Goal: Information Seeking & Learning: Understand process/instructions

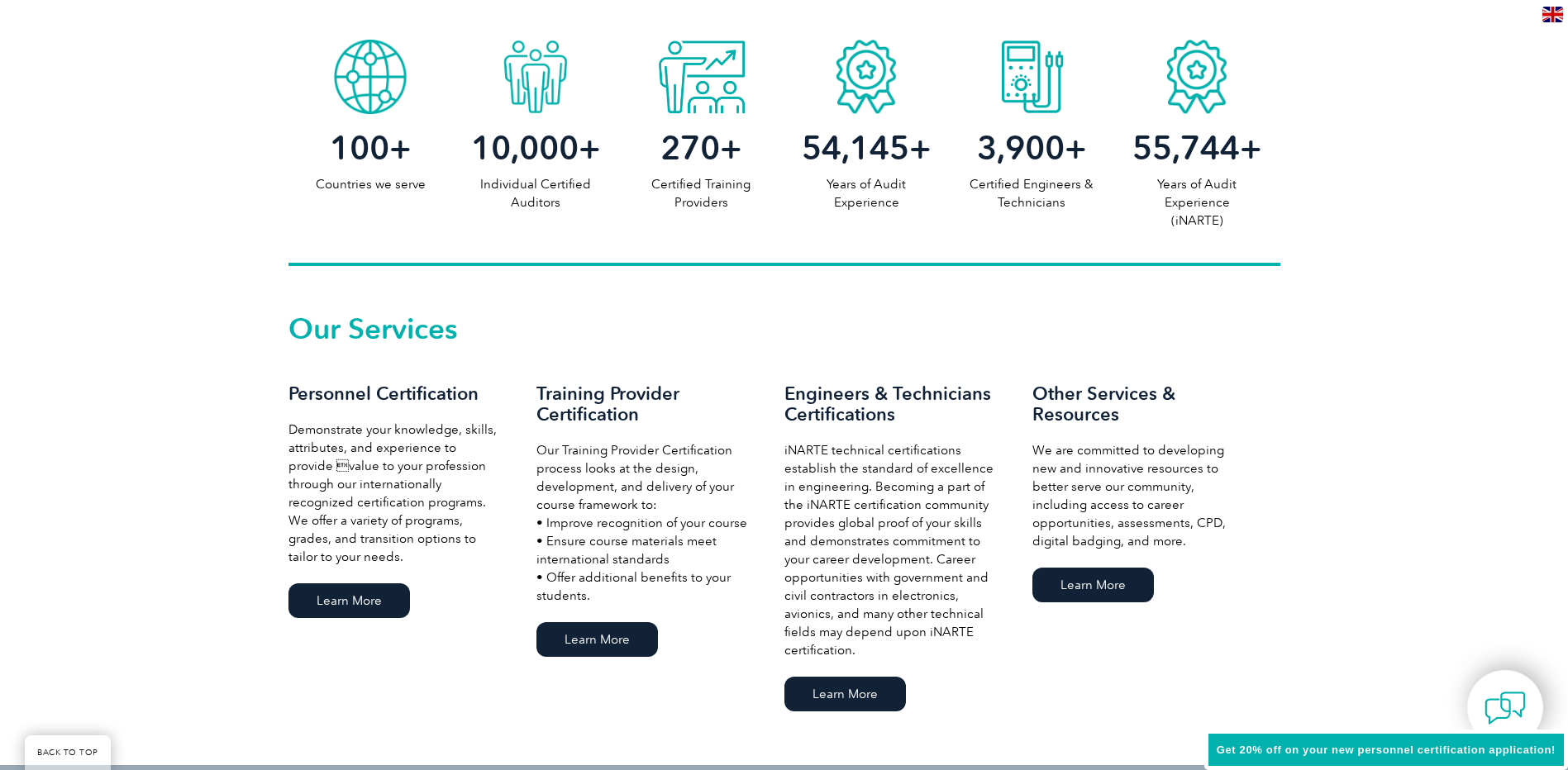
scroll to position [1074, 0]
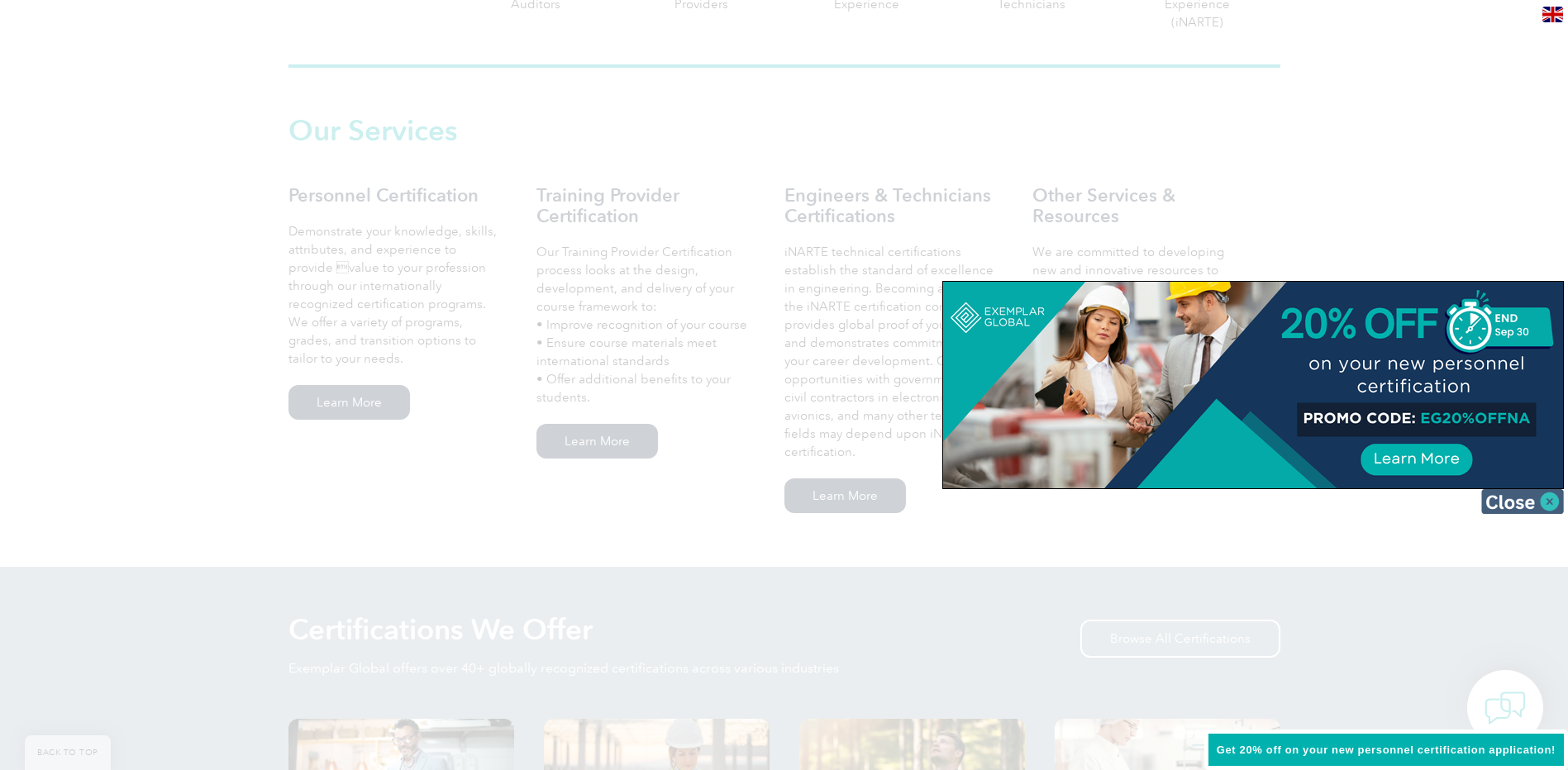
click at [1549, 501] on img at bounding box center [1522, 501] width 82 height 24
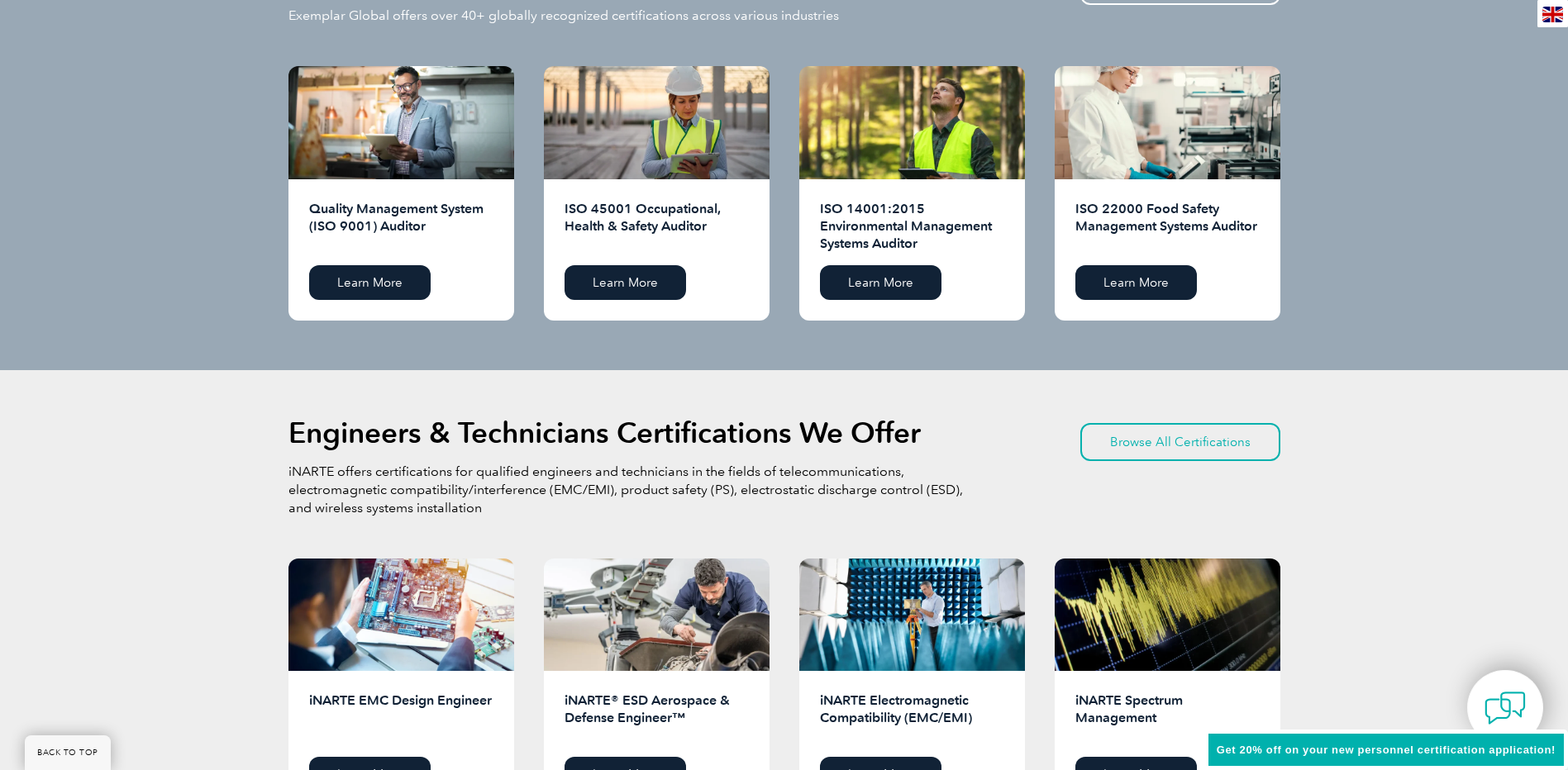
scroll to position [1735, 0]
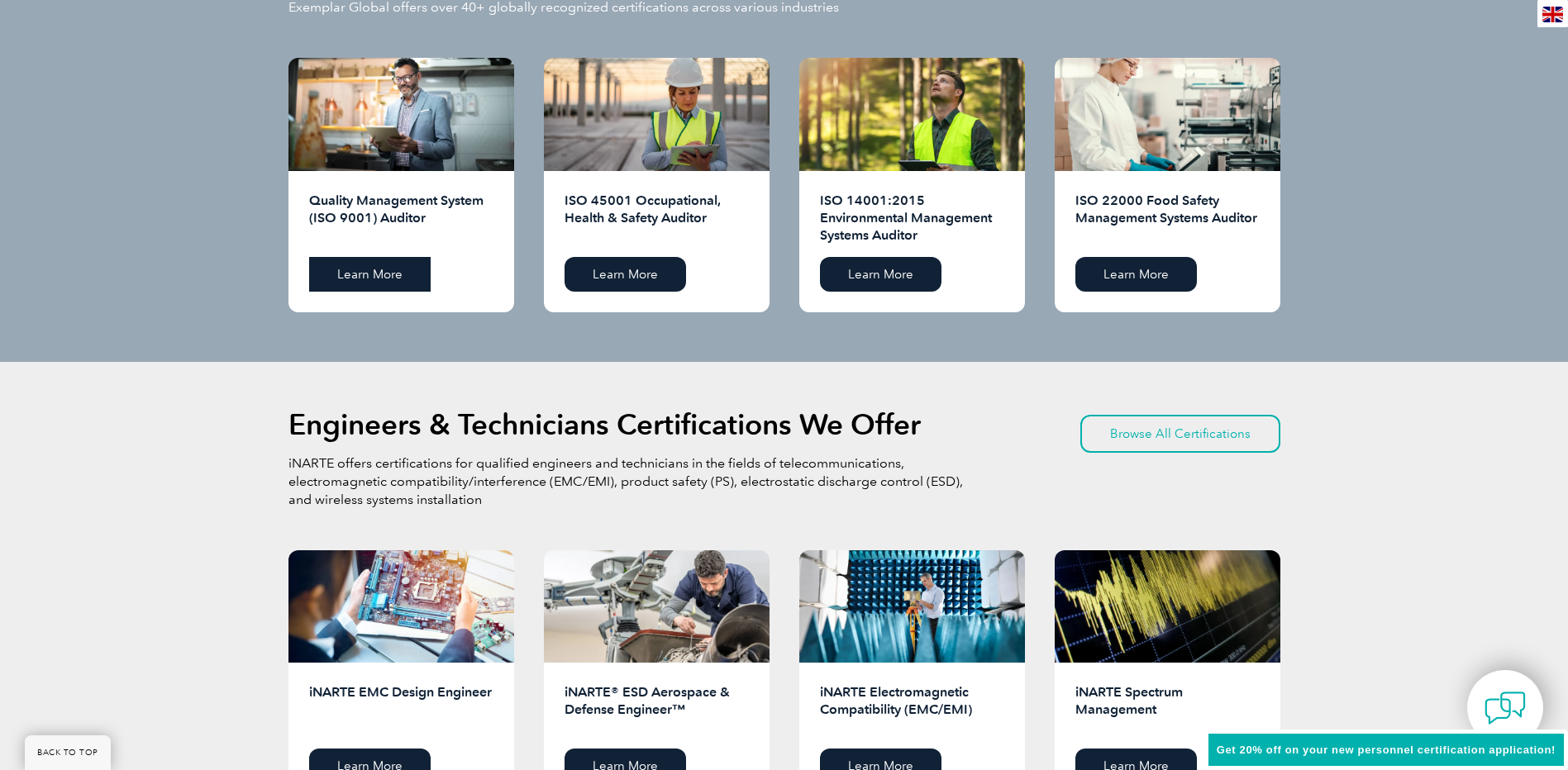
click at [356, 264] on link "Learn More" at bounding box center [369, 273] width 121 height 35
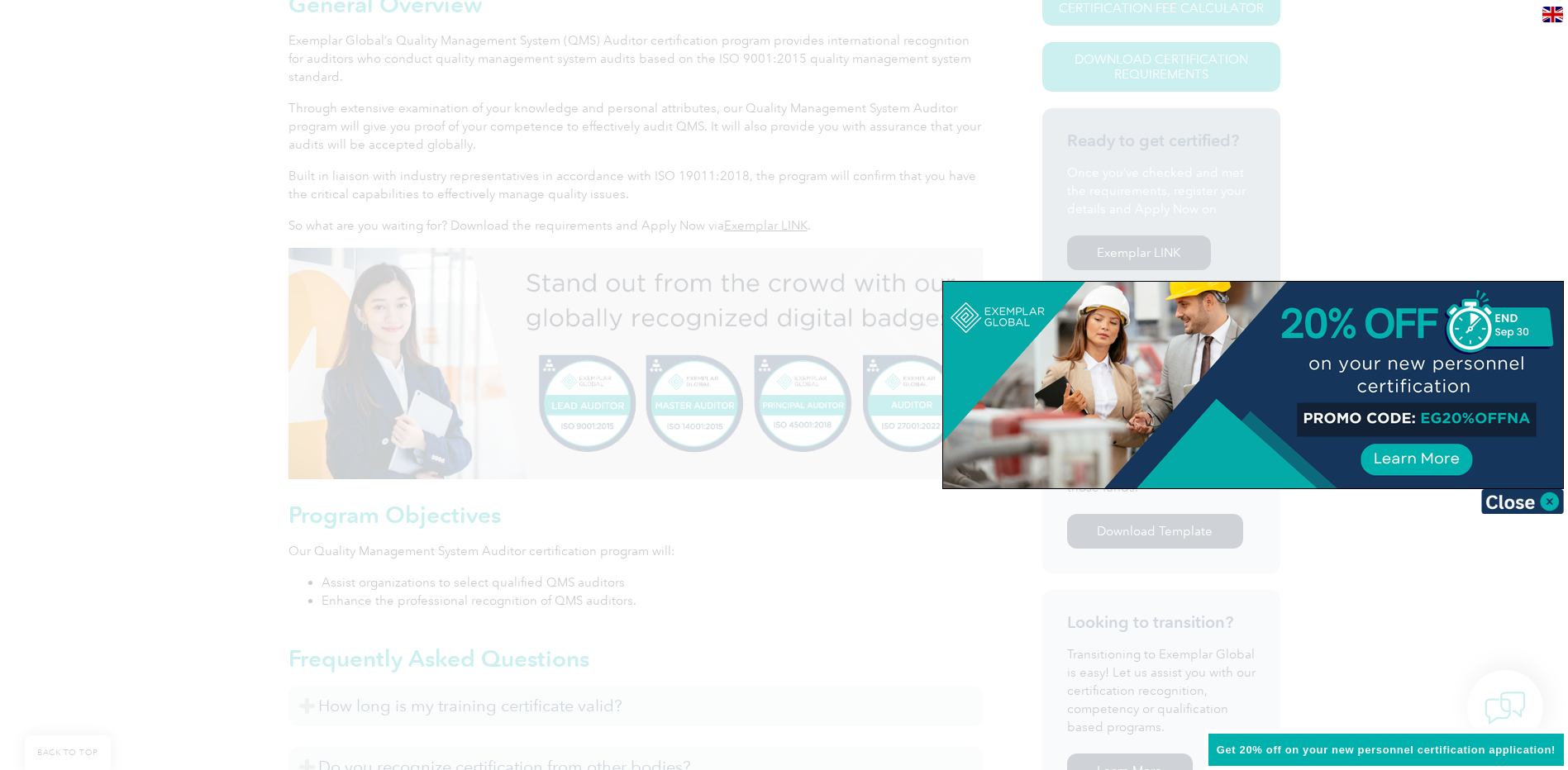
scroll to position [496, 0]
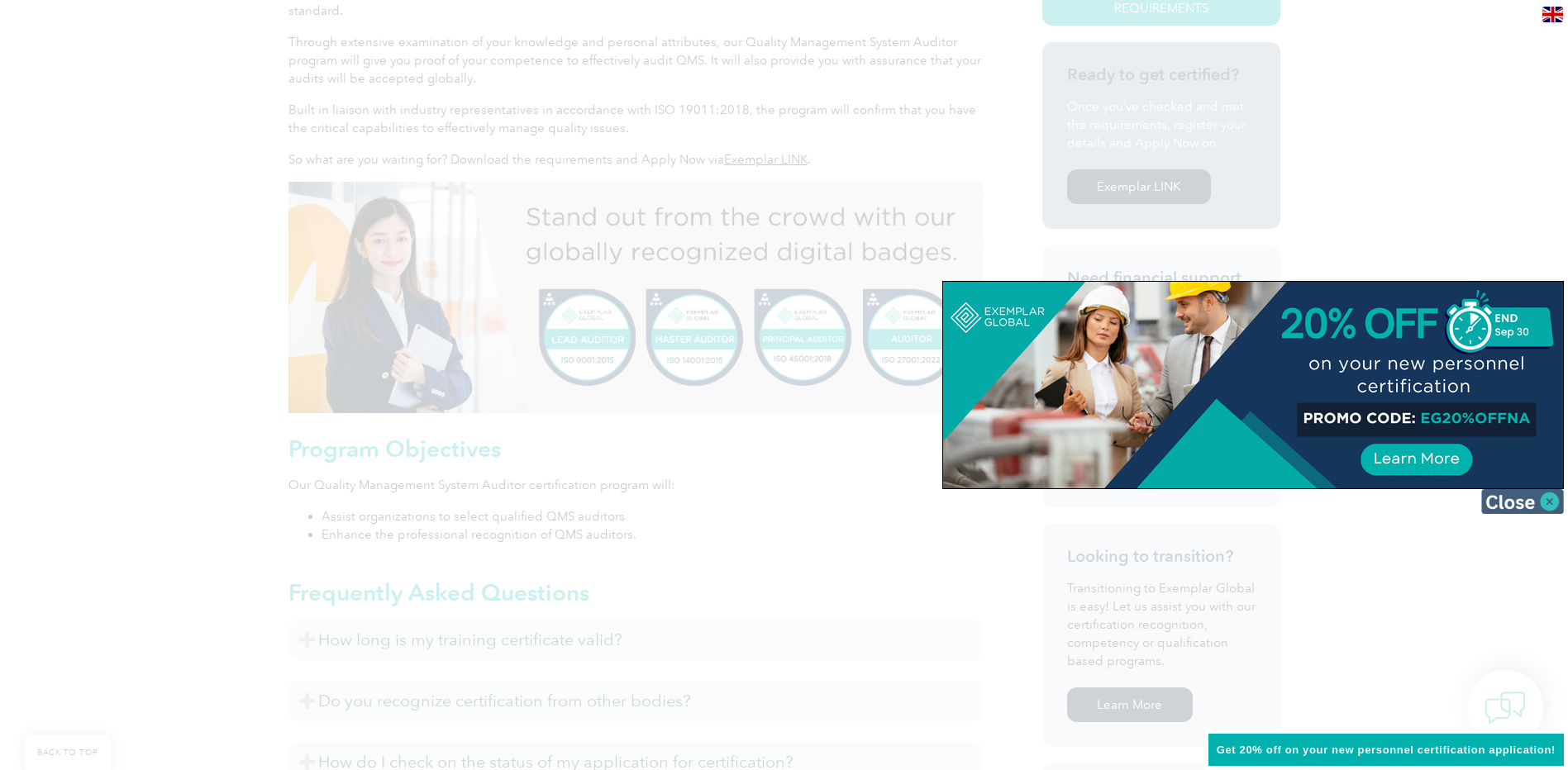
click at [1557, 502] on img at bounding box center [1522, 501] width 82 height 24
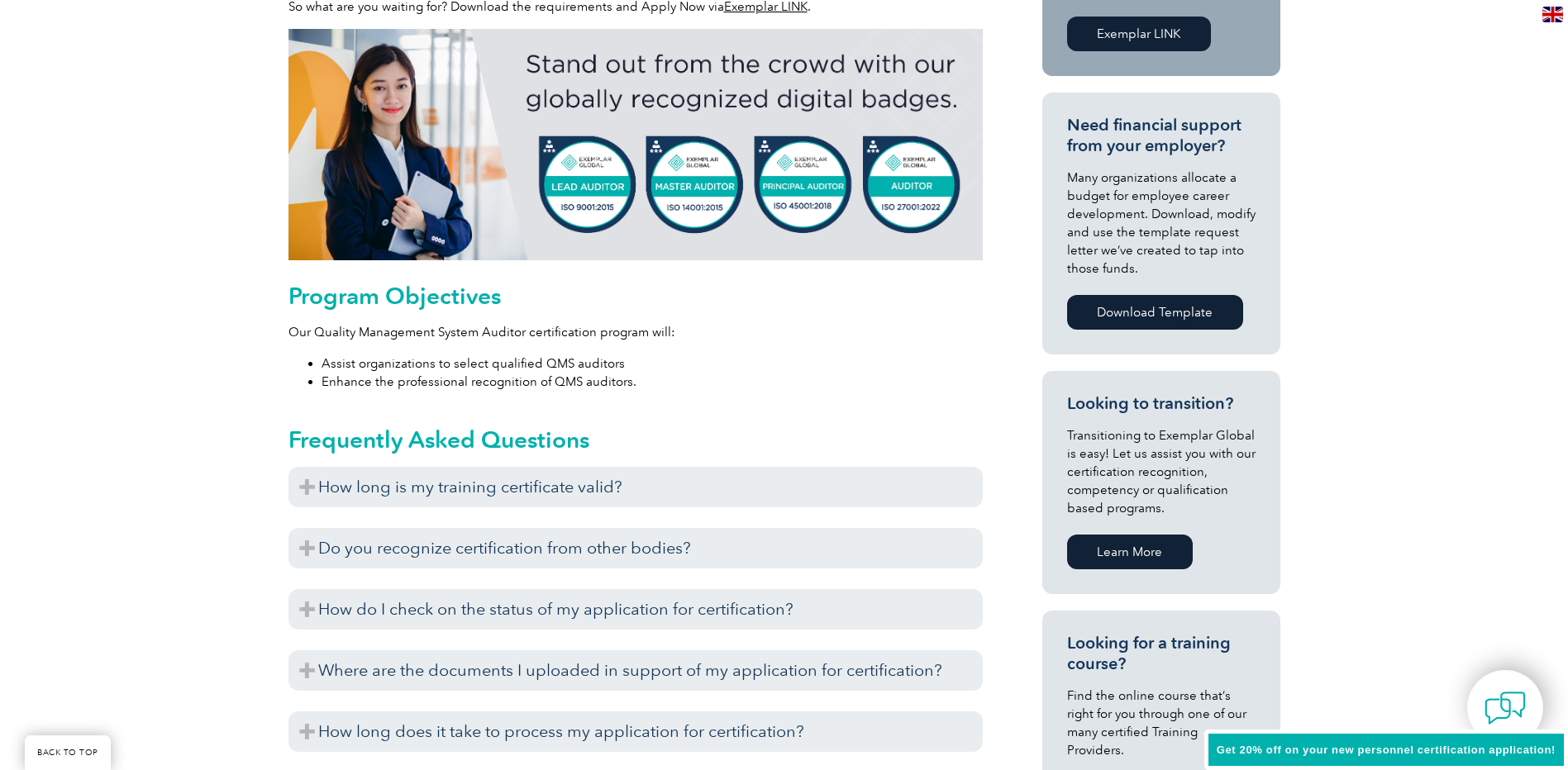
scroll to position [661, 0]
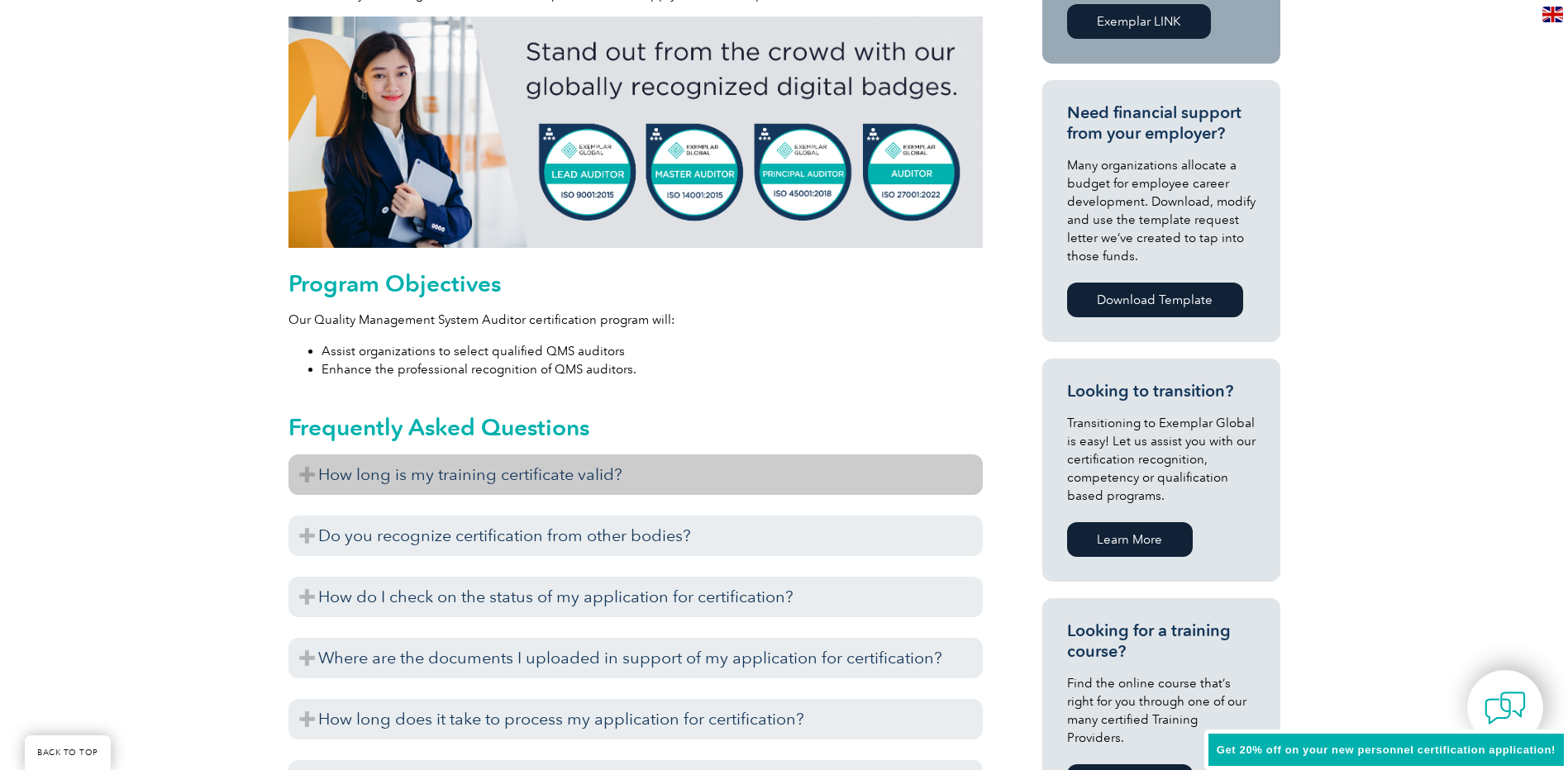
click at [345, 481] on h3 "How long is my training certificate valid?" at bounding box center [635, 475] width 694 height 40
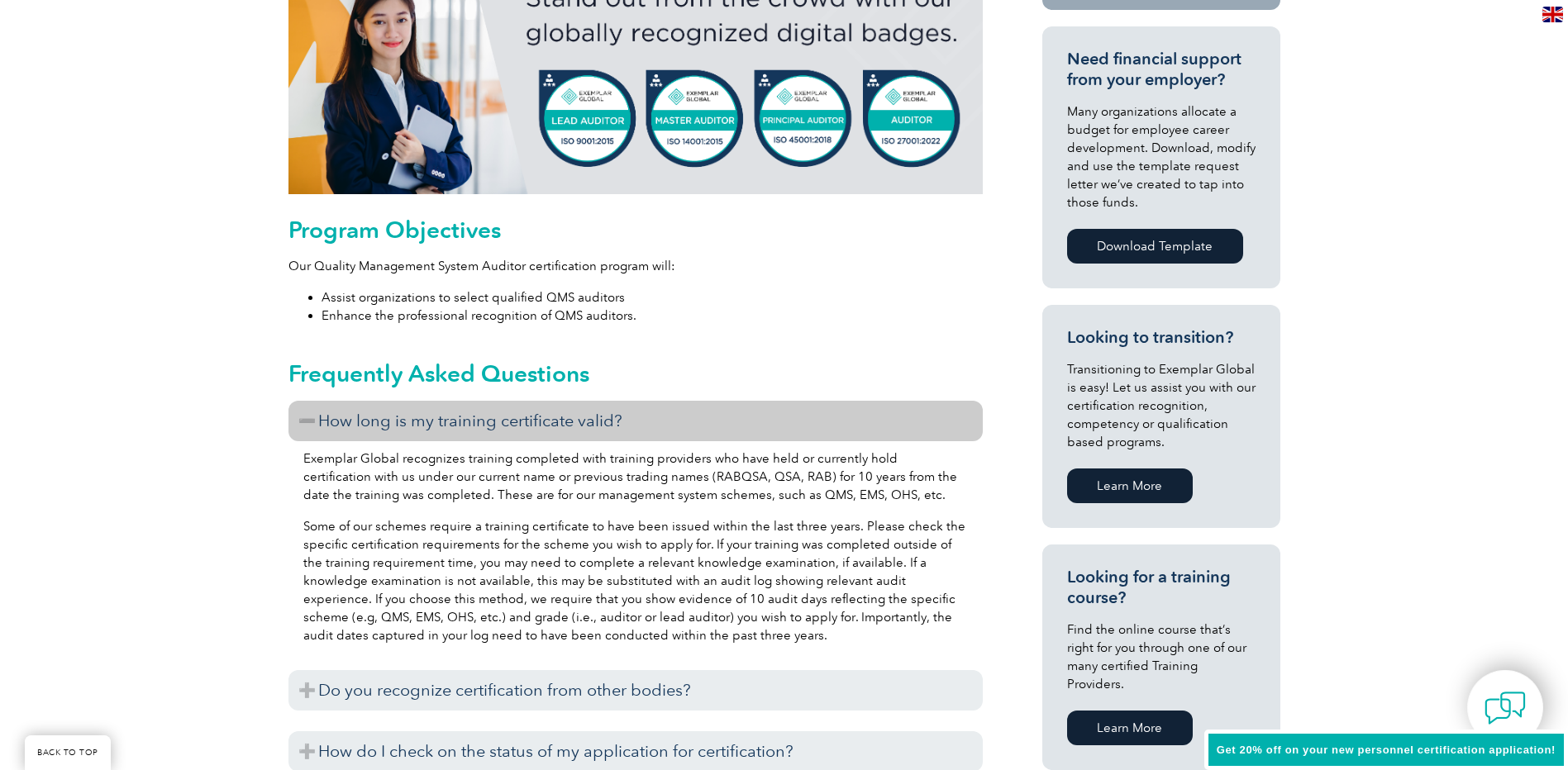
scroll to position [744, 0]
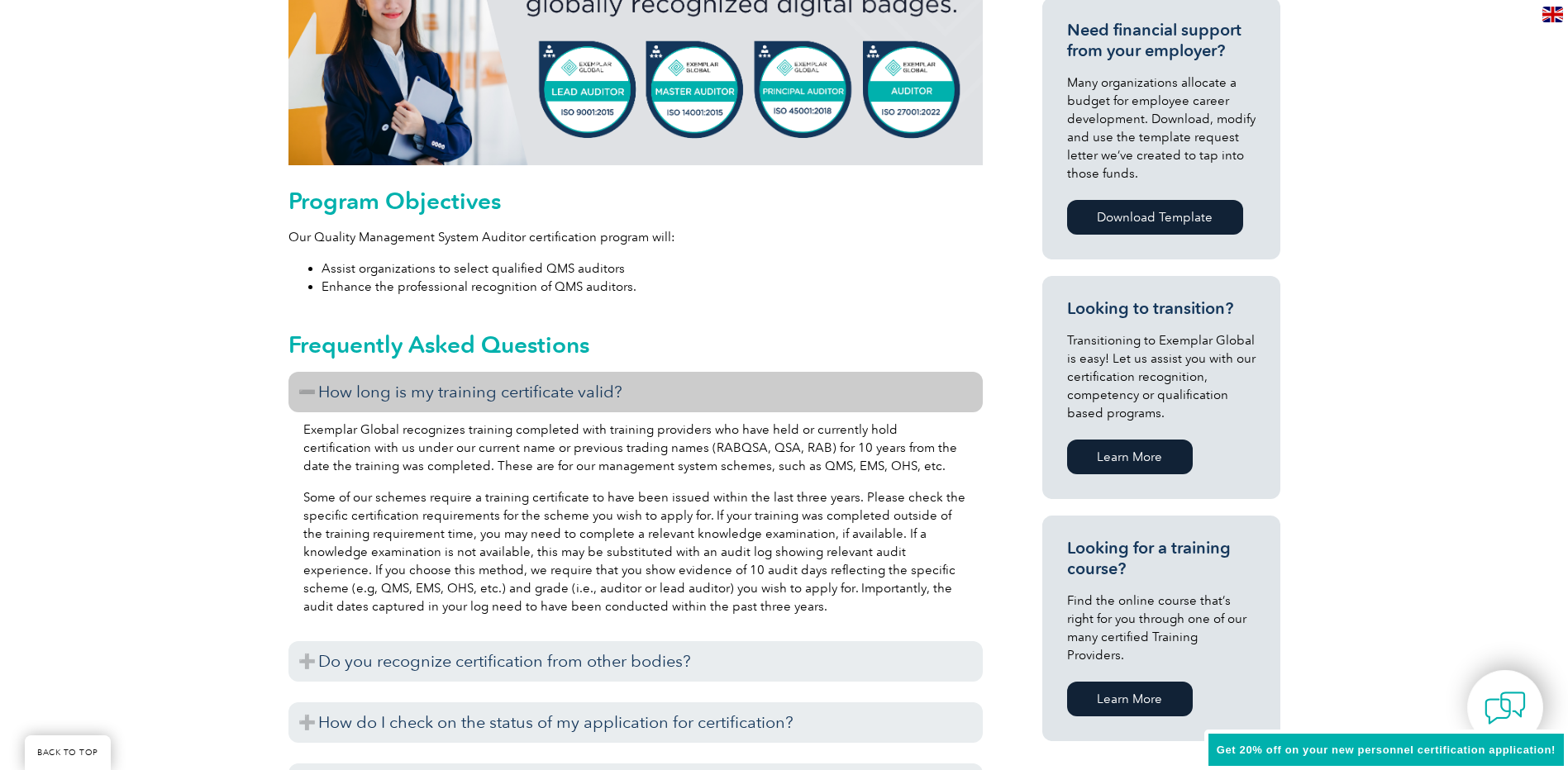
click at [374, 401] on h3 "How long is my training certificate valid?" at bounding box center [635, 392] width 694 height 40
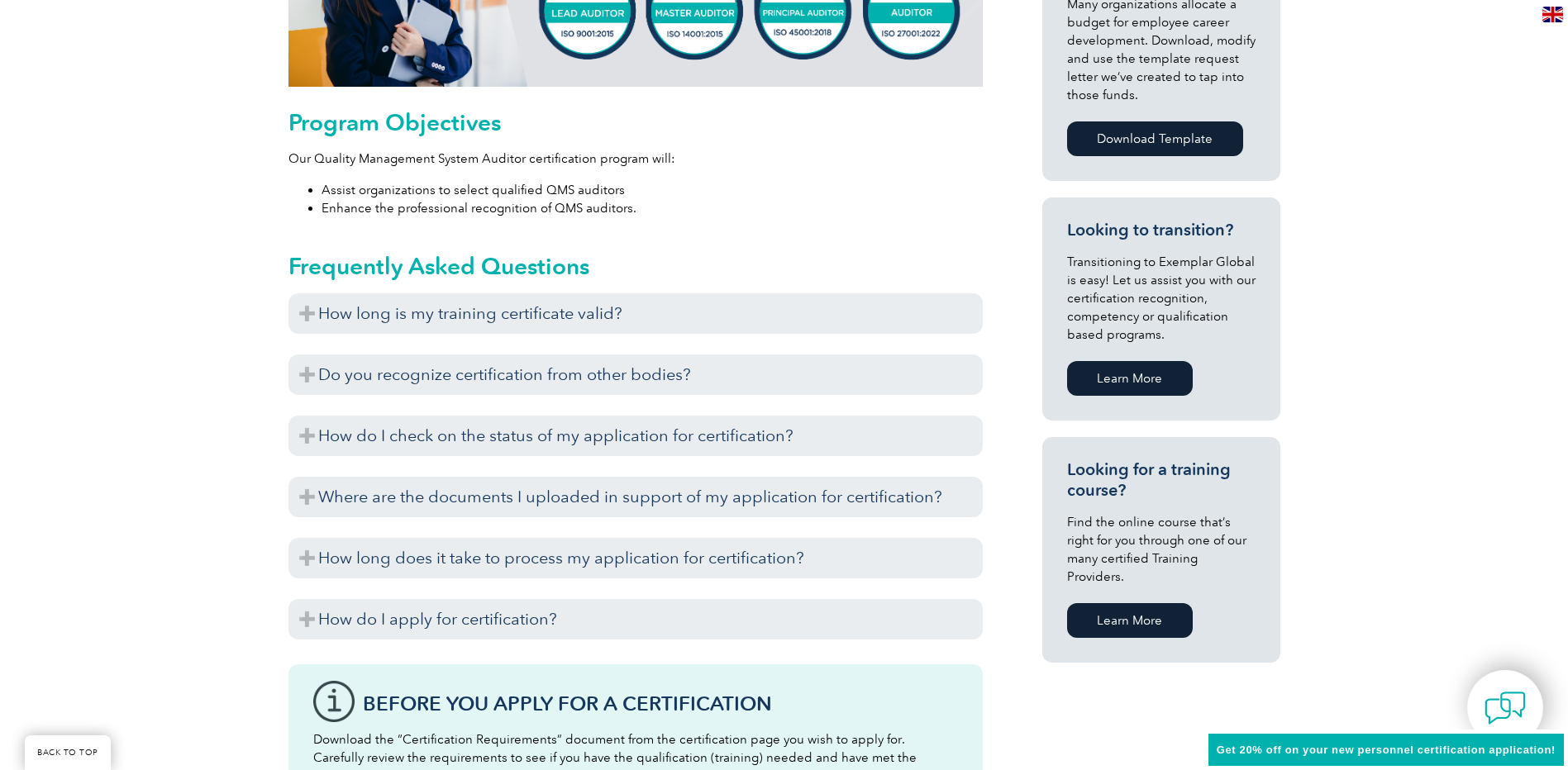
scroll to position [826, 0]
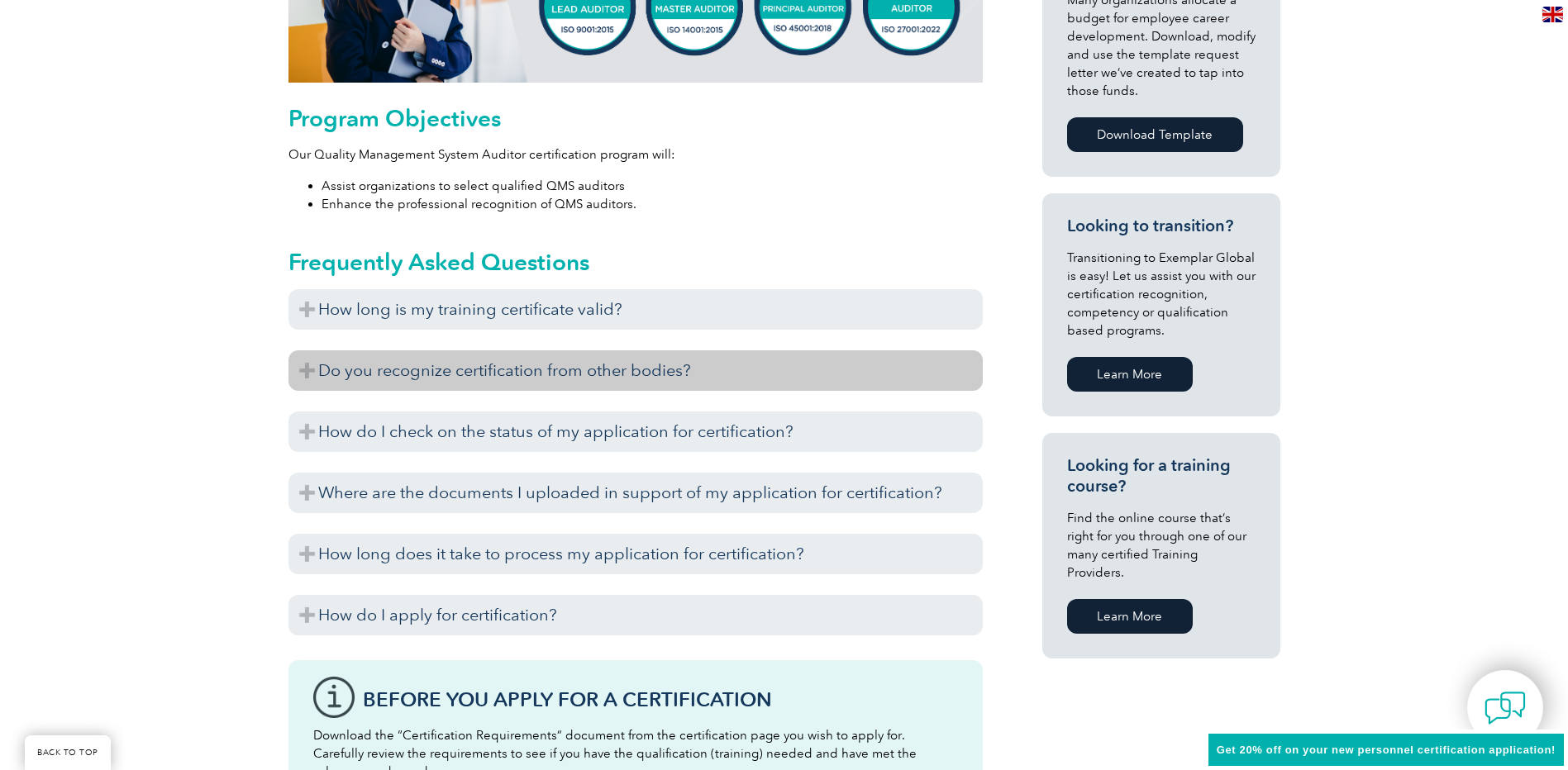
click at [407, 364] on h3 "Do you recognize certification from other bodies?" at bounding box center [635, 370] width 694 height 40
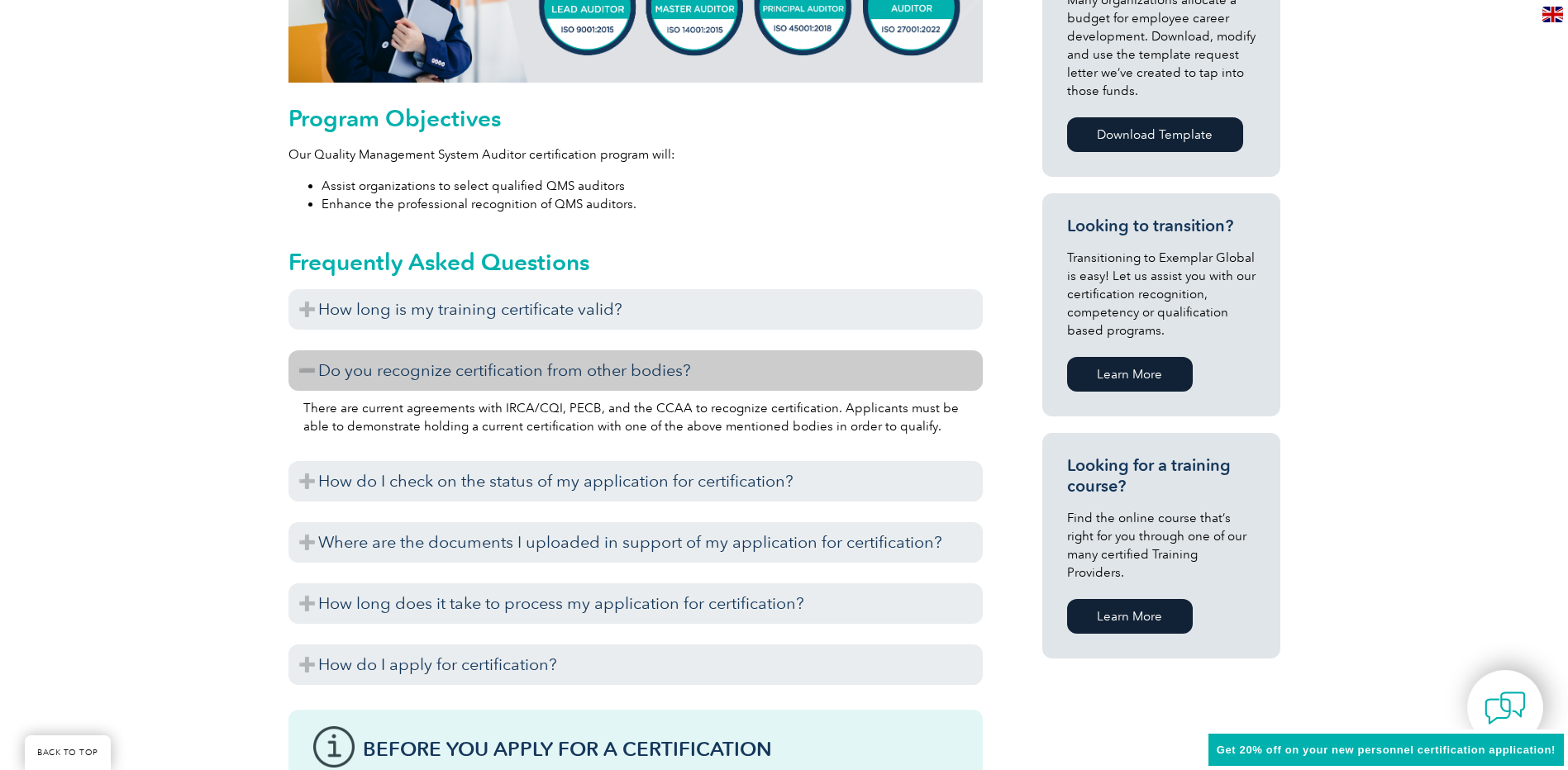
click at [407, 364] on h3 "Do you recognize certification from other bodies?" at bounding box center [635, 370] width 694 height 40
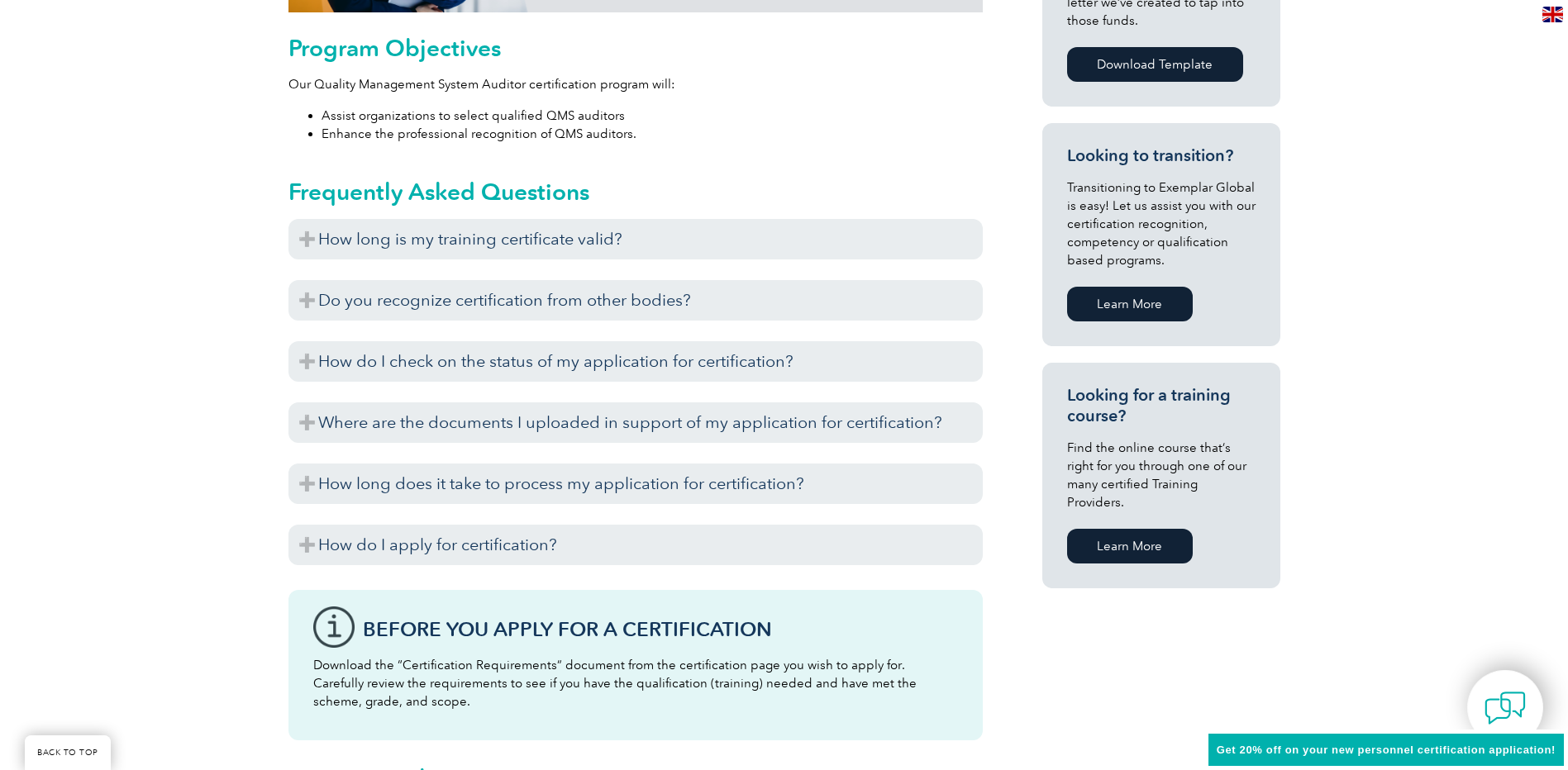
scroll to position [991, 0]
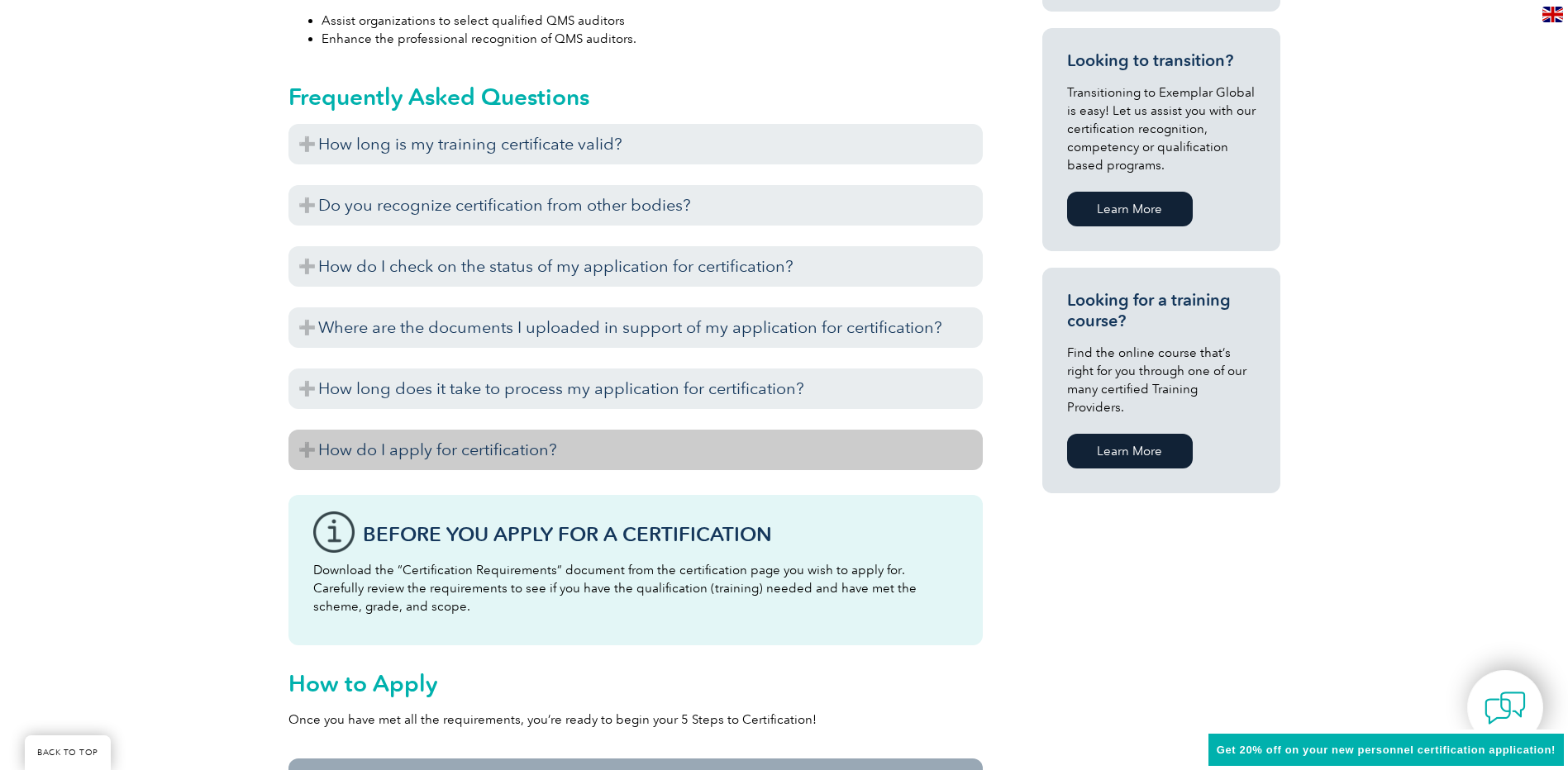
click at [356, 454] on h3 "How do I apply for certification?" at bounding box center [635, 450] width 694 height 40
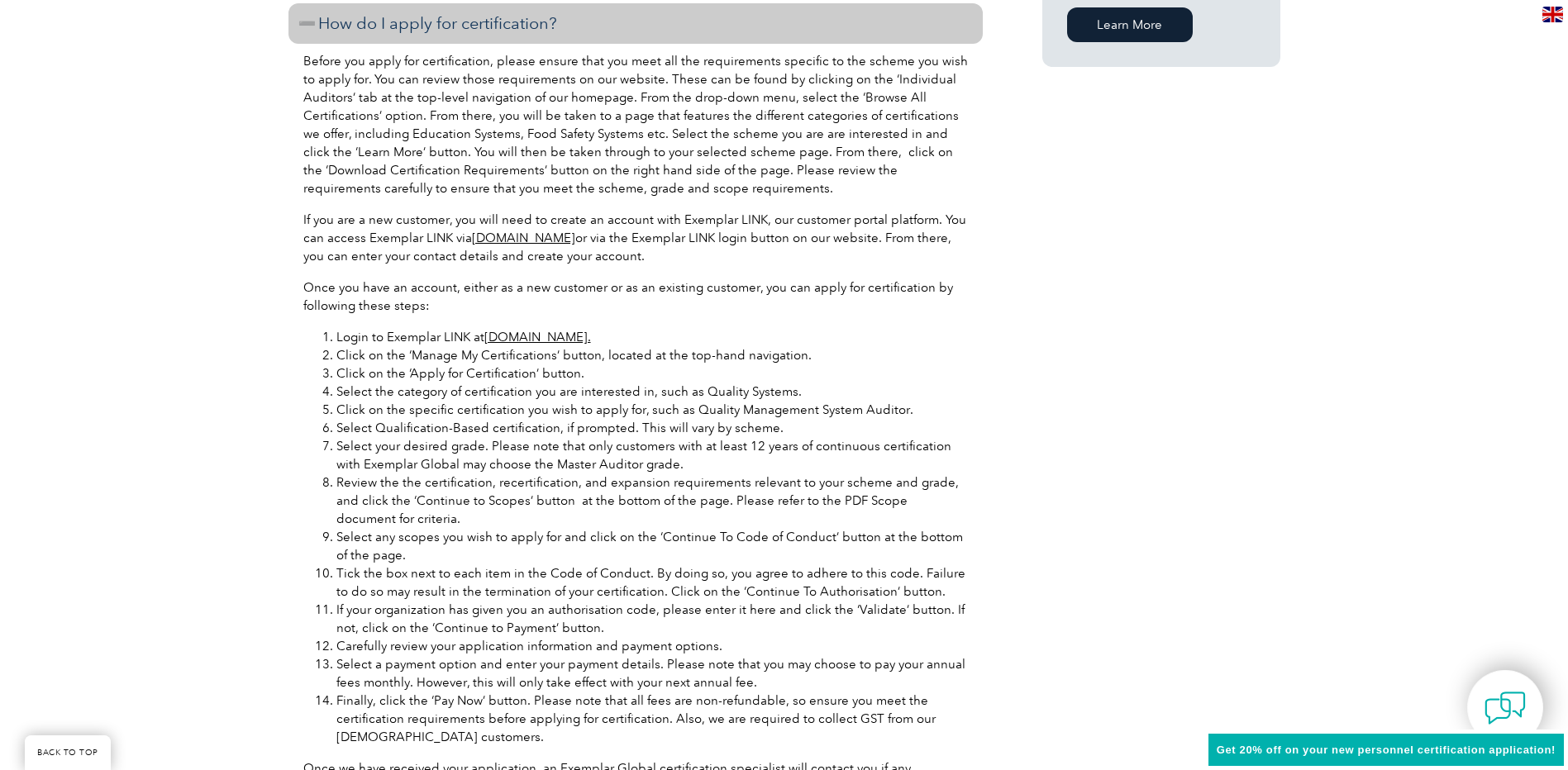
scroll to position [1405, 0]
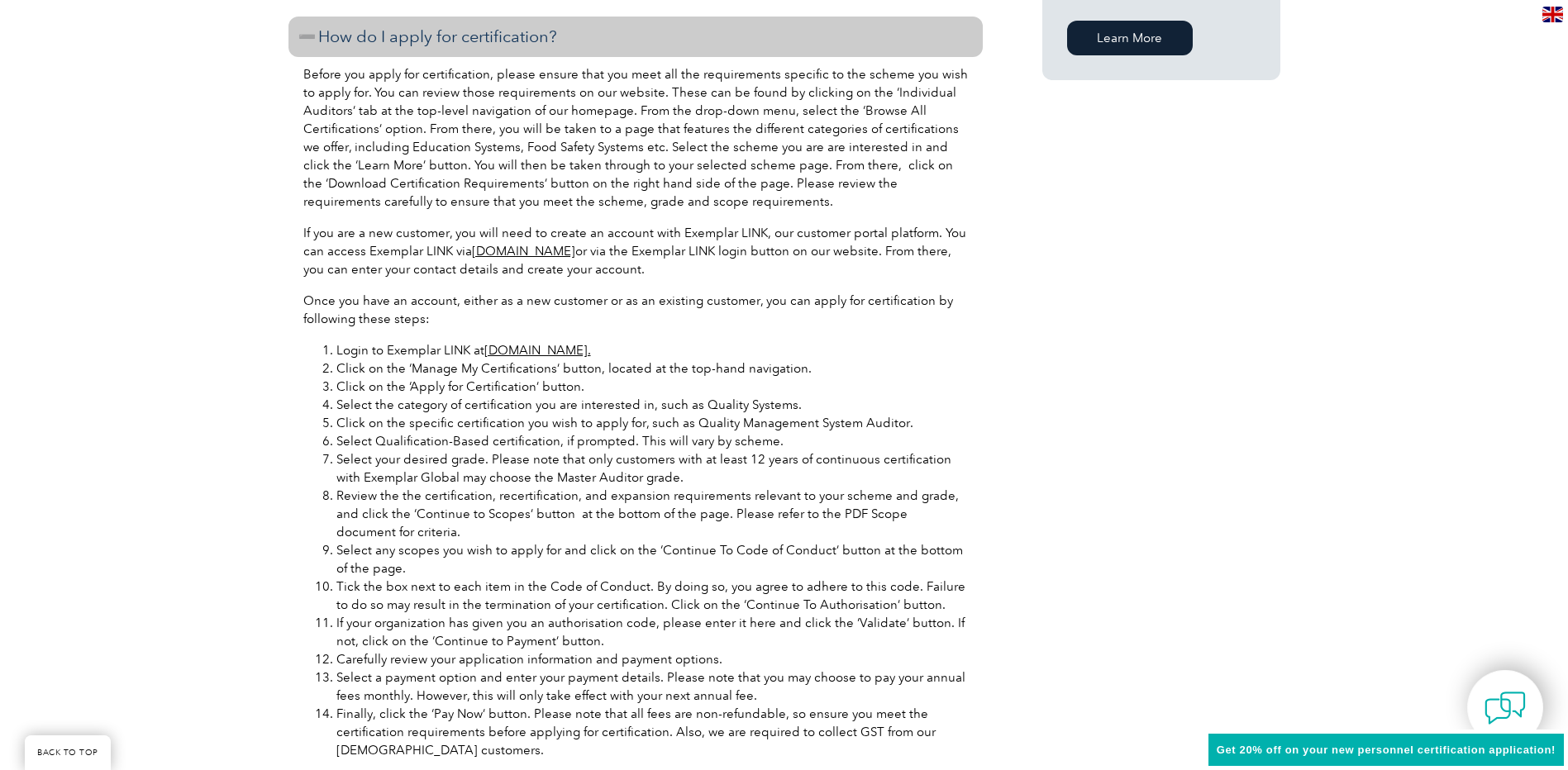
click at [514, 353] on link "[DOMAIN_NAME]." at bounding box center [537, 350] width 107 height 15
